Goal: Information Seeking & Learning: Learn about a topic

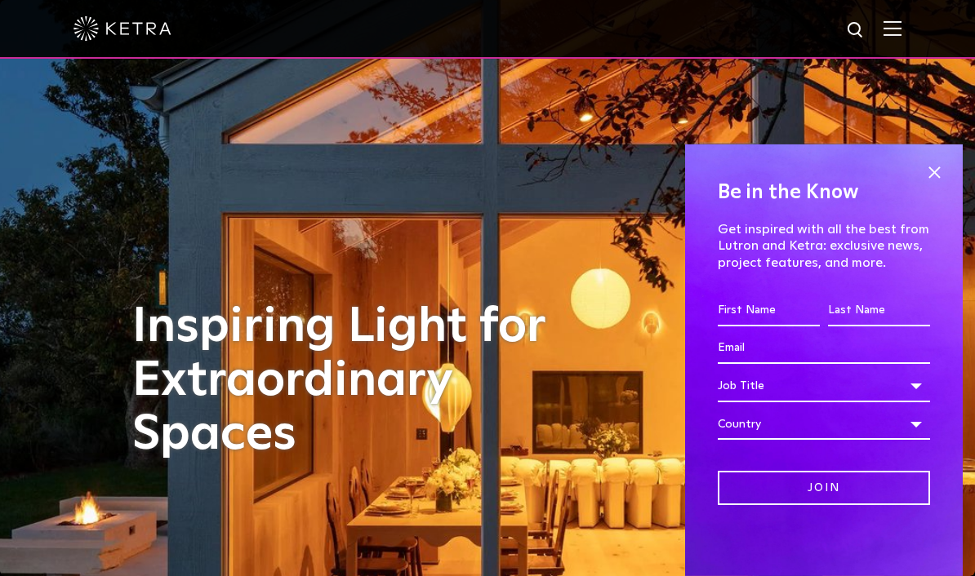
click at [847, 38] on img at bounding box center [856, 30] width 20 height 20
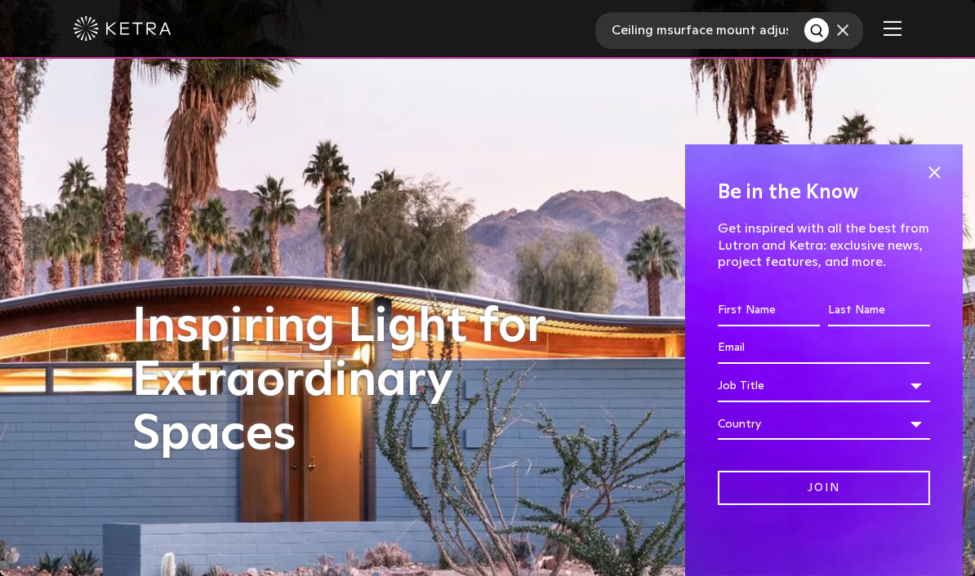
click at [727, 38] on input "Ceiling msurface mount adjustable c" at bounding box center [699, 30] width 209 height 37
type input "Ceiling msurface mount adjustable cylinder"
click at [816, 30] on button "Search" at bounding box center [816, 30] width 24 height 24
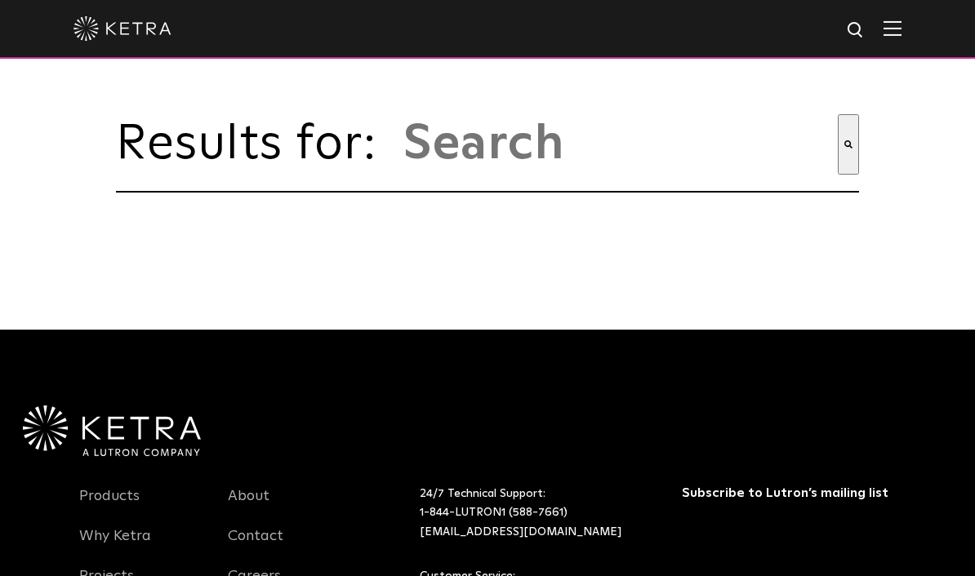
type input "ceiling msurface mount adjustable cylinder"
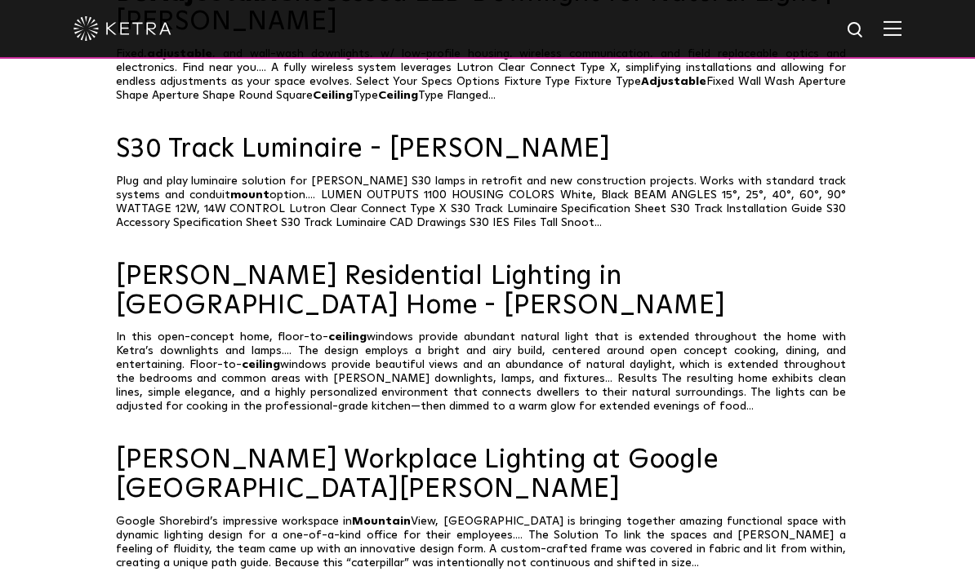
scroll to position [496, 0]
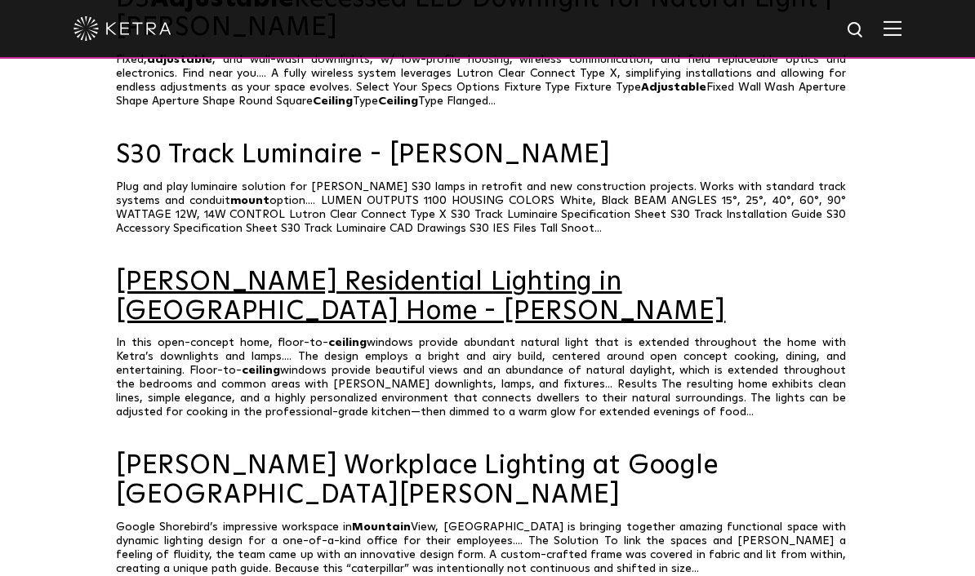
click at [698, 282] on link "Ketra Residential Lighting in SoCal Home - Ketra" at bounding box center [487, 297] width 743 height 57
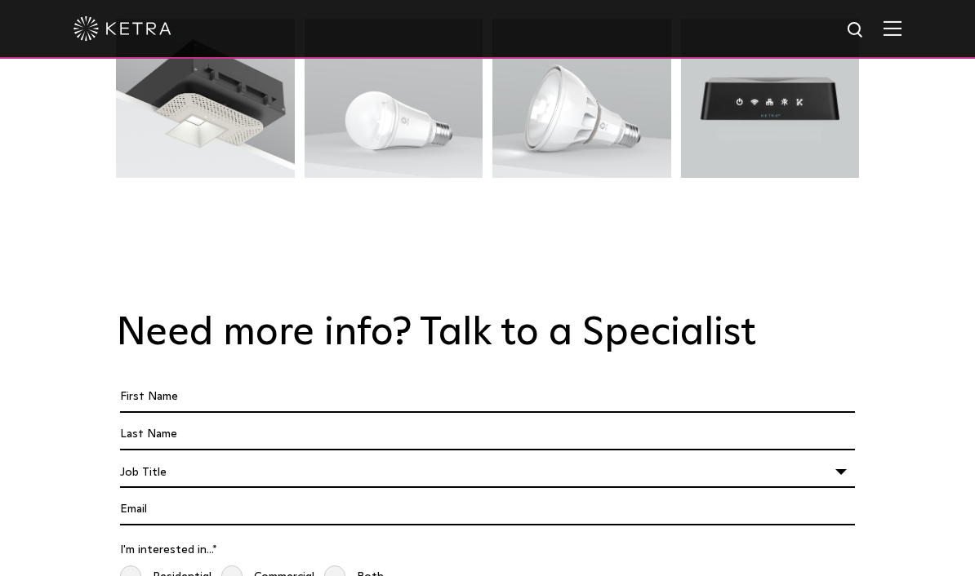
scroll to position [2727, 0]
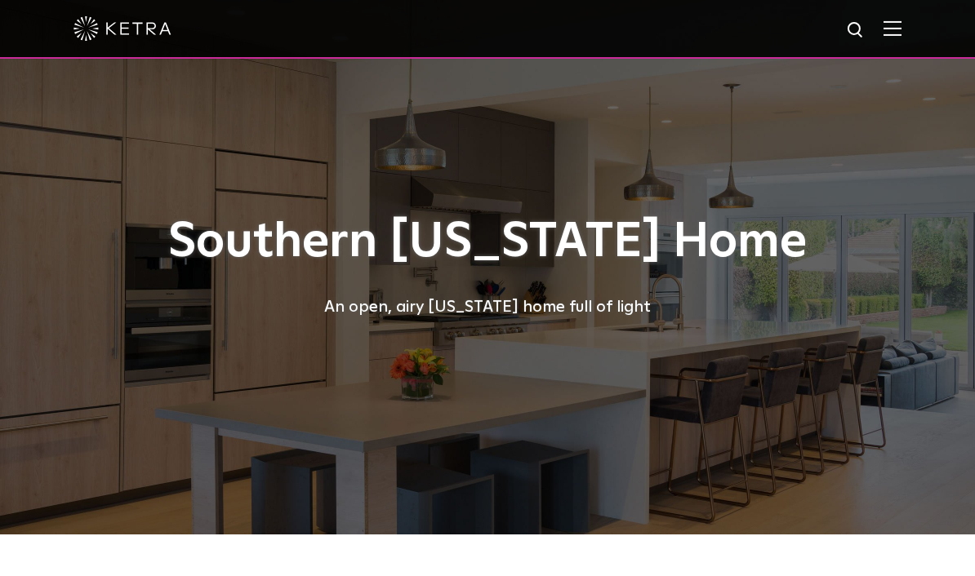
scroll to position [2728, 0]
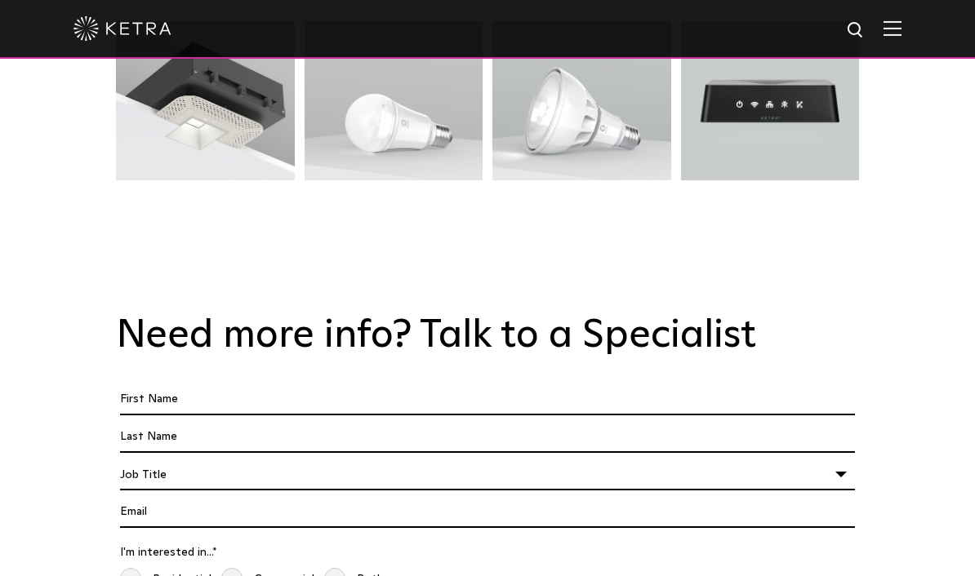
click at [893, 29] on img at bounding box center [892, 28] width 18 height 16
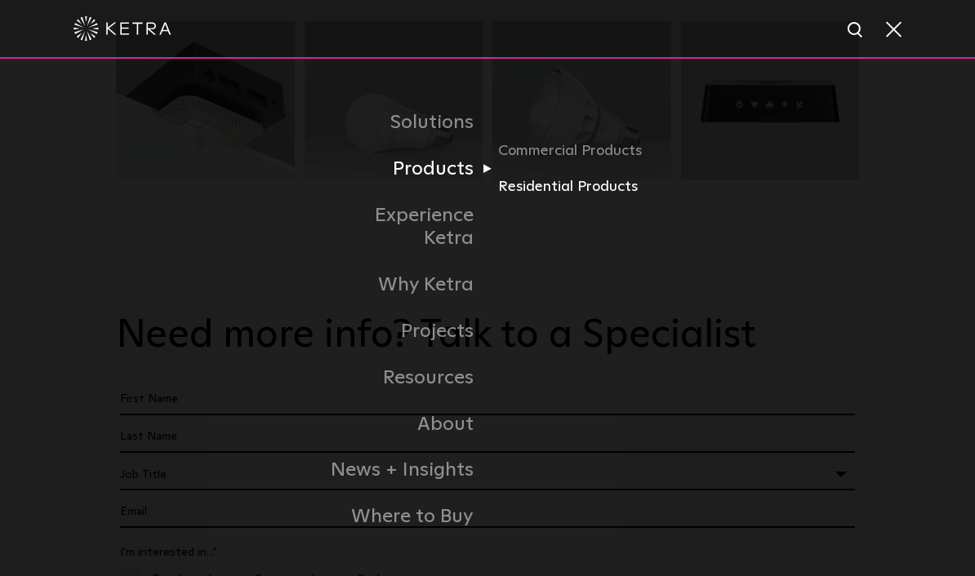
click at [570, 199] on link "Residential Products" at bounding box center [576, 188] width 157 height 24
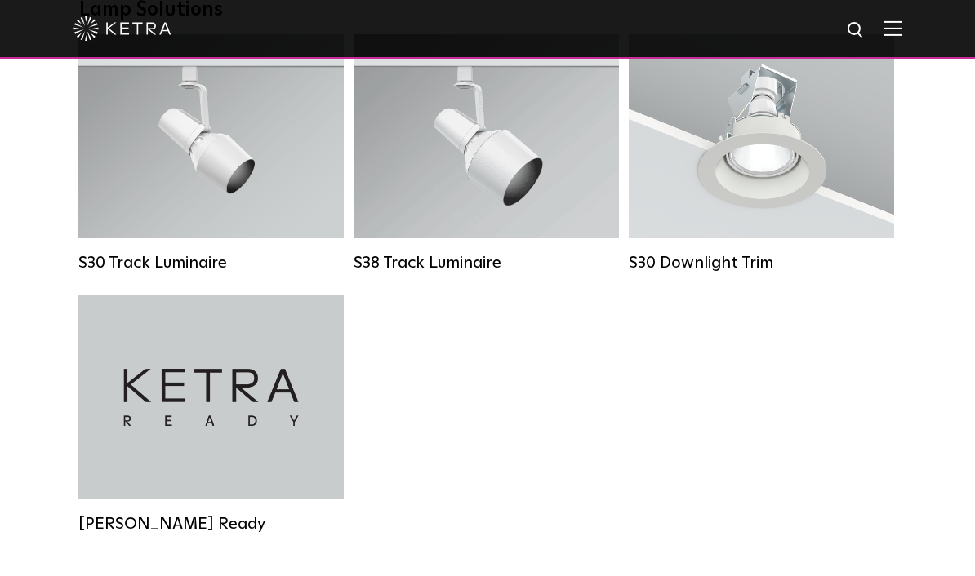
scroll to position [1307, 0]
